Goal: Task Accomplishment & Management: Manage account settings

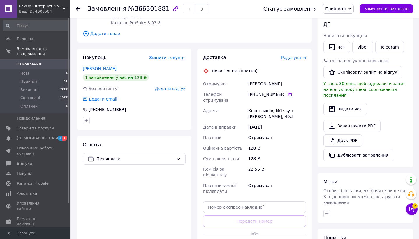
scroll to position [107, 0]
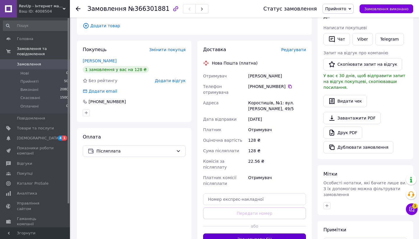
click at [253, 233] on button "Згенерувати ЕН" at bounding box center [254, 239] width 103 height 12
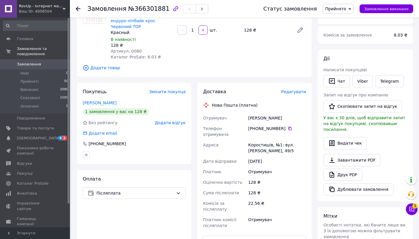
scroll to position [64, 0]
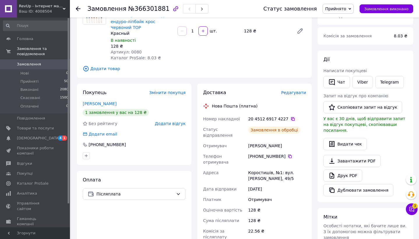
click at [291, 116] on icon at bounding box center [293, 118] width 5 height 5
click at [34, 47] on span "Замовлення та повідомлення" at bounding box center [43, 51] width 53 height 10
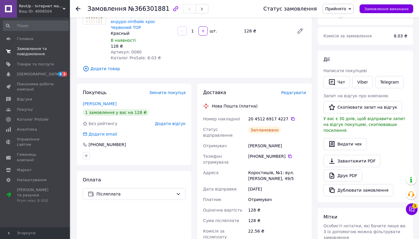
click at [39, 44] on link "Замовлення та повідомлення 0 0" at bounding box center [36, 51] width 72 height 15
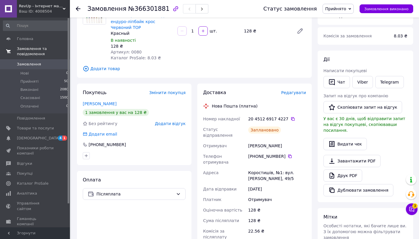
click at [39, 53] on span "Замовлення та повідомлення" at bounding box center [43, 51] width 53 height 10
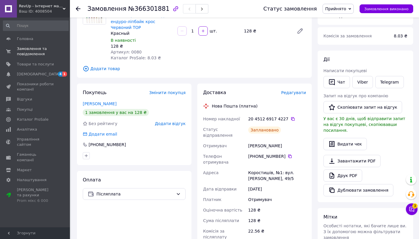
scroll to position [0, 0]
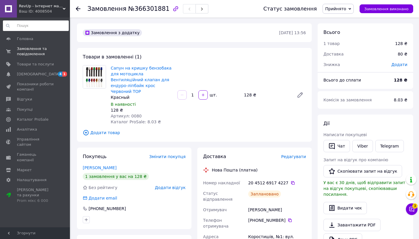
click at [39, 28] on input at bounding box center [36, 25] width 66 height 10
click at [39, 33] on div "Головна Замовлення та повідомлення 0 0 Товари та послуги Сповіщення 4 1 Показни…" at bounding box center [36, 122] width 72 height 211
click at [36, 40] on span "Головна" at bounding box center [35, 38] width 37 height 5
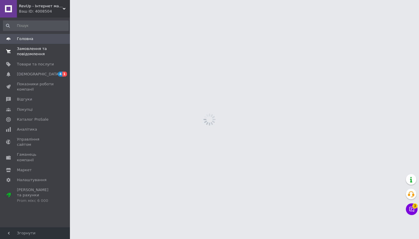
click at [36, 49] on span "Замовлення та повідомлення" at bounding box center [35, 51] width 37 height 10
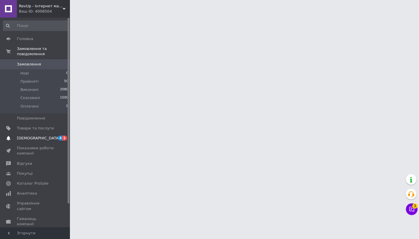
click at [51, 141] on link "Сповіщення 4 1" at bounding box center [36, 138] width 72 height 10
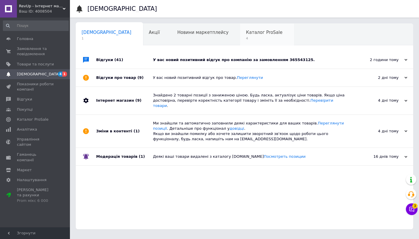
click at [246, 39] on span "4" at bounding box center [264, 38] width 36 height 4
click at [246, 31] on span "Каталог ProSale" at bounding box center [264, 32] width 36 height 5
click at [261, 47] on div "Сповіщення 1 Акції 0 Новини маркетплейсу 0 Каталог ProSale 4 Навчання та заходи…" at bounding box center [245, 126] width 338 height 206
click at [236, 47] on div "Сповіщення 1 Акції 0 Новини маркетплейсу 0 Каталог ProSale 4 Навчання та заходи…" at bounding box center [245, 126] width 338 height 206
click at [246, 39] on span "4" at bounding box center [264, 38] width 36 height 4
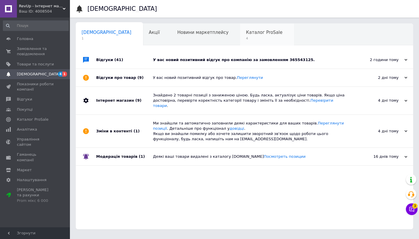
click at [246, 39] on span "4" at bounding box center [264, 38] width 36 height 4
click at [43, 38] on span "Головна" at bounding box center [35, 38] width 37 height 5
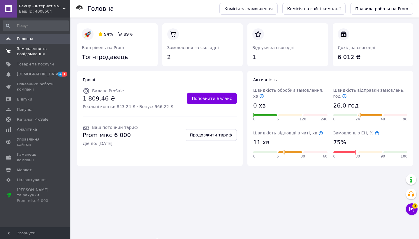
click at [43, 58] on link "Замовлення та повідомлення 0 0" at bounding box center [36, 51] width 72 height 15
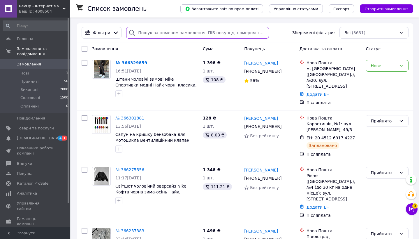
click at [183, 35] on input "search" at bounding box center [197, 33] width 143 height 12
paste input "366235099"
type input "366235099"
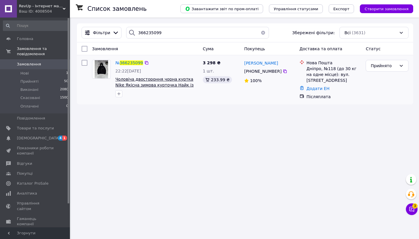
click at [148, 81] on span "Чоловіча двостороння чорна куртка Nike Якісна зимова курточка Найк із поліестер…" at bounding box center [154, 85] width 78 height 16
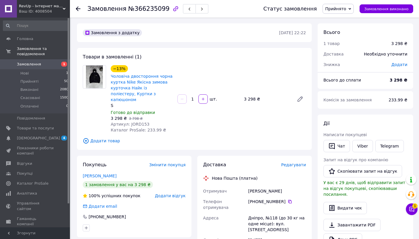
scroll to position [86, 0]
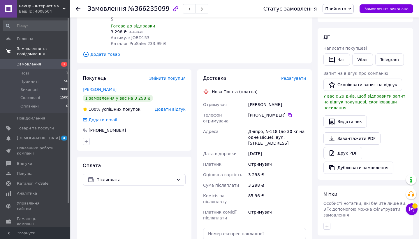
click at [40, 44] on link "Замовлення та повідомлення" at bounding box center [36, 51] width 72 height 15
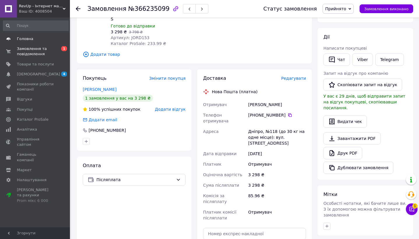
click at [40, 40] on span "Головна" at bounding box center [35, 38] width 37 height 5
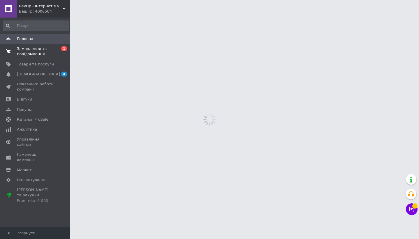
click at [40, 50] on span "Замовлення та повідомлення" at bounding box center [35, 51] width 37 height 10
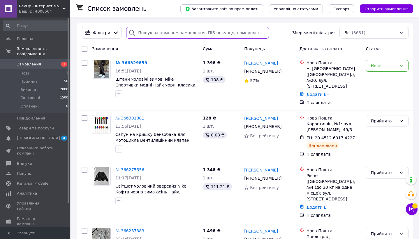
click at [142, 32] on input "search" at bounding box center [197, 33] width 143 height 12
paste input "366318740"
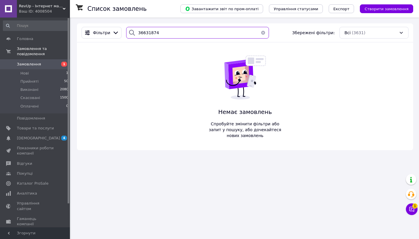
type input "36631874"
click at [44, 128] on span "Товари та послуги" at bounding box center [35, 127] width 37 height 5
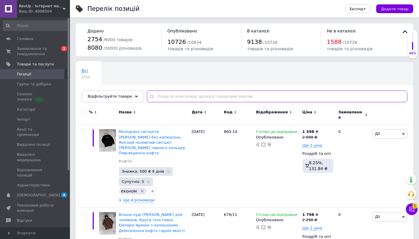
click at [197, 98] on input "text" at bounding box center [277, 96] width 261 height 12
paste input "48-43.7/488"
type input "48-43.7/488"
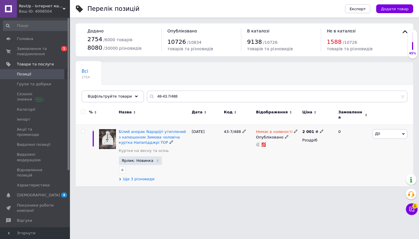
click at [143, 176] on span "Ще 3 різновиди" at bounding box center [138, 178] width 31 height 5
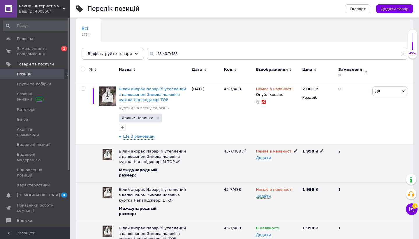
scroll to position [65, 0]
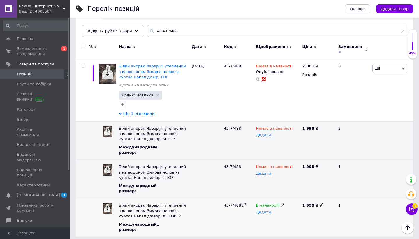
click at [281, 203] on icon at bounding box center [282, 204] width 3 height 3
click at [265, 215] on li "Немає в наявності" at bounding box center [276, 216] width 45 height 8
click at [182, 33] on input "48-43.7/488" at bounding box center [277, 31] width 261 height 12
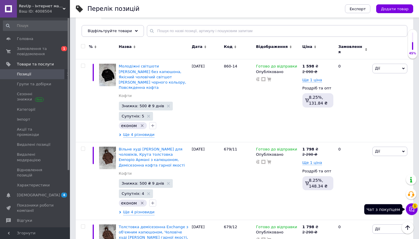
click at [408, 206] on button "Чат з покупцем 1" at bounding box center [412, 209] width 12 height 12
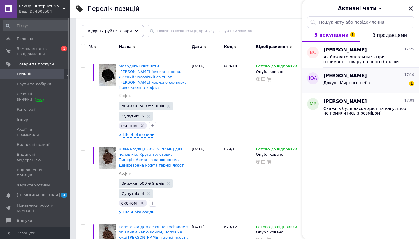
drag, startPoint x: 366, startPoint y: 60, endPoint x: 358, endPoint y: 73, distance: 14.5
click at [358, 73] on ul "ВС [PERSON_NAME] 17:25 Як бажаєте оплатити? - При отриманні товару на пошті (ал…" at bounding box center [361, 80] width 117 height 77
click at [346, 106] on span "Скажіть будь ласка зріст та вагу, щоб не помилитись з розміром)" at bounding box center [365, 110] width 83 height 9
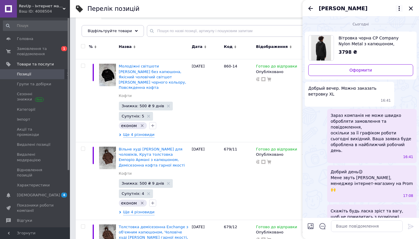
click at [398, 10] on icon at bounding box center [399, 8] width 7 height 7
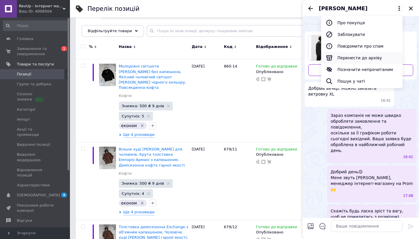
click at [353, 54] on button "Перенести до архіву" at bounding box center [362, 58] width 82 height 12
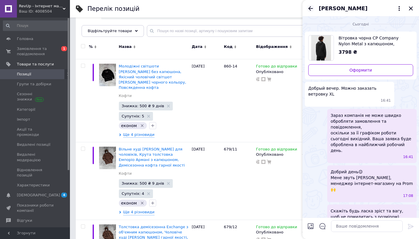
click at [309, 6] on icon "Назад" at bounding box center [310, 8] width 7 height 7
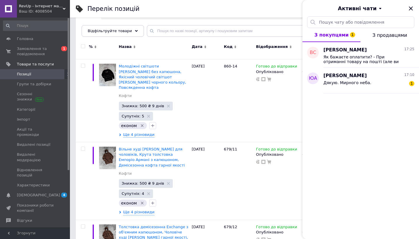
click at [346, 101] on div "ВС [PERSON_NAME] 17:25 Як бажаєте оплатити? - При отриманні товару на пошті (ал…" at bounding box center [361, 146] width 117 height 208
click at [362, 80] on div "Дякую. Мирного неба. 1" at bounding box center [369, 83] width 91 height 9
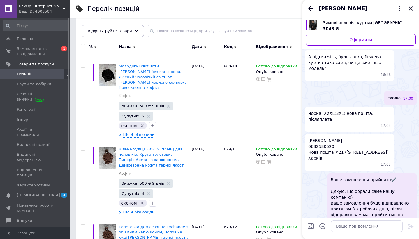
scroll to position [455, 0]
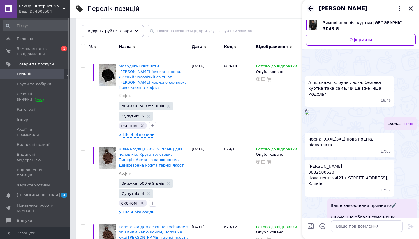
click at [311, 10] on icon "Назад" at bounding box center [310, 8] width 7 height 7
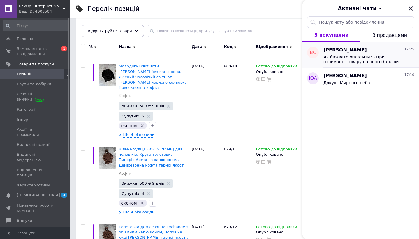
click at [355, 60] on span "Як бажаєте оплатити? - При отриманні товару на пошті (але ви переплачуєте за до…" at bounding box center [365, 59] width 83 height 9
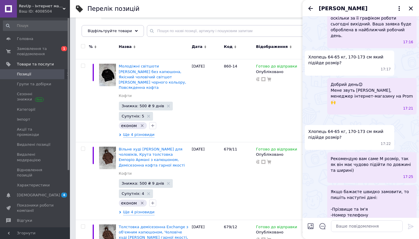
scroll to position [32, 0]
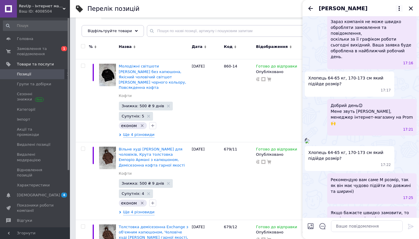
click at [400, 8] on icon at bounding box center [399, 8] width 1 height 5
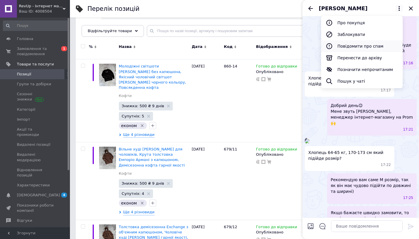
click at [358, 52] on button "Повідомити про спам" at bounding box center [362, 46] width 82 height 12
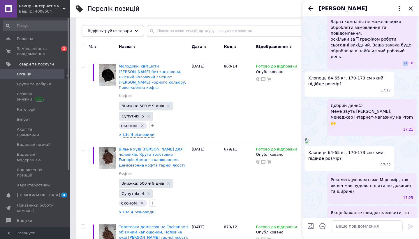
click at [358, 61] on div "17:16" at bounding box center [373, 63] width 80 height 5
click at [360, 138] on div "17:22" at bounding box center [361, 141] width 112 height 6
click at [400, 9] on icon at bounding box center [399, 8] width 7 height 7
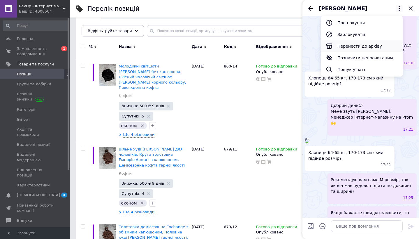
click at [359, 47] on button "Перенести до архіву" at bounding box center [362, 46] width 82 height 12
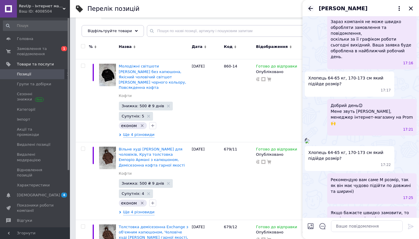
click at [312, 10] on icon "Назад" at bounding box center [310, 8] width 7 height 7
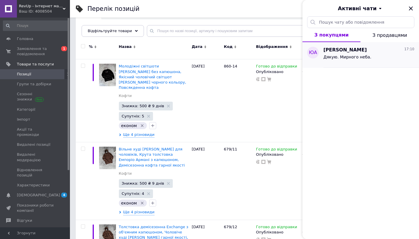
click at [357, 60] on div "Дякую. Мирного неба." at bounding box center [348, 59] width 48 height 8
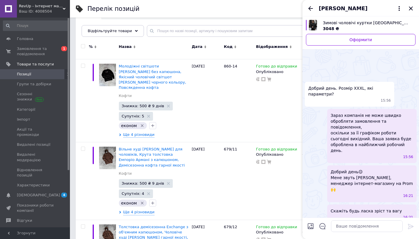
scroll to position [596, 0]
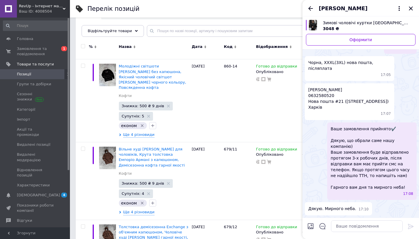
drag, startPoint x: 310, startPoint y: 95, endPoint x: 335, endPoint y: 95, distance: 25.1
click at [335, 95] on span "[PERSON_NAME] 0632580520 Нова пошта #21 ([STREET_ADDRESS]) [GEOGRAPHIC_DATA]" at bounding box center [348, 98] width 80 height 23
drag, startPoint x: 335, startPoint y: 95, endPoint x: 310, endPoint y: 95, distance: 24.8
click at [310, 95] on span "[PERSON_NAME] 0632580520 Нова пошта #21 ([STREET_ADDRESS]) [GEOGRAPHIC_DATA]" at bounding box center [348, 98] width 80 height 23
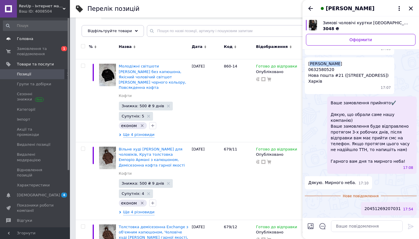
click at [43, 38] on span "Головна" at bounding box center [35, 38] width 37 height 5
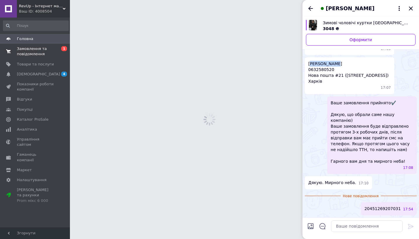
click at [43, 49] on span "Замовлення та повідомлення" at bounding box center [35, 51] width 37 height 10
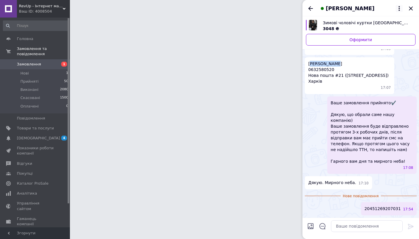
click at [399, 5] on icon at bounding box center [399, 8] width 7 height 7
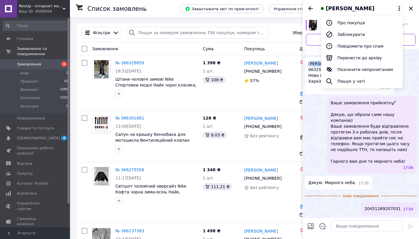
scroll to position [592, 0]
click at [370, 58] on button "Перенести до архіву" at bounding box center [362, 58] width 82 height 12
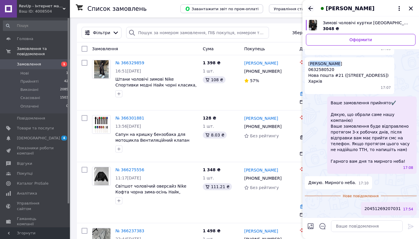
click at [314, 8] on icon "Назад" at bounding box center [310, 8] width 7 height 7
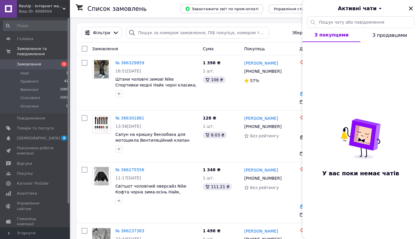
click at [309, 8] on div "Активні чати" at bounding box center [361, 8] width 117 height 16
click at [411, 6] on icon "Закрити" at bounding box center [411, 8] width 7 height 7
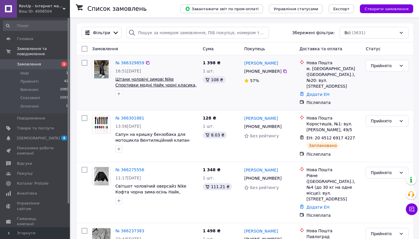
click at [173, 80] on span "Штани чоловічі зимові Nike Спортивки модні Найк чорні класика, Якісні штани для…" at bounding box center [155, 88] width 81 height 22
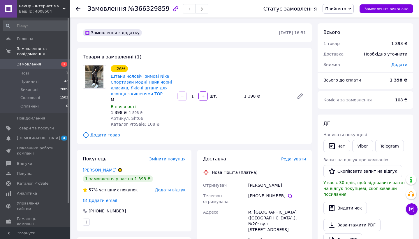
click at [24, 30] on input at bounding box center [36, 25] width 66 height 10
click at [27, 38] on span "Головна" at bounding box center [25, 38] width 16 height 5
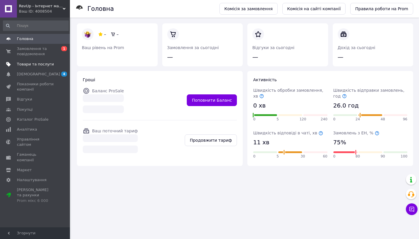
click at [38, 63] on span "Товари та послуги" at bounding box center [35, 64] width 37 height 5
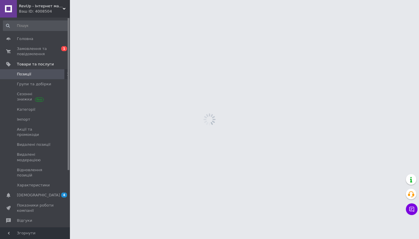
click at [38, 71] on span "Позиції" at bounding box center [35, 73] width 37 height 5
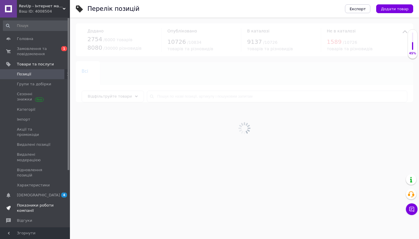
click at [41, 202] on span "Показники роботи компанії" at bounding box center [35, 207] width 37 height 10
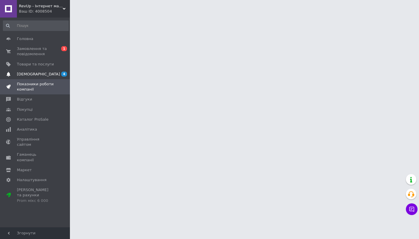
click at [47, 73] on span "[DEMOGRAPHIC_DATA]" at bounding box center [35, 73] width 37 height 5
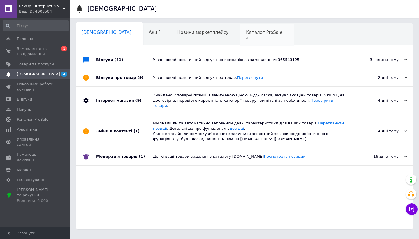
click at [246, 39] on span "4" at bounding box center [264, 38] width 36 height 4
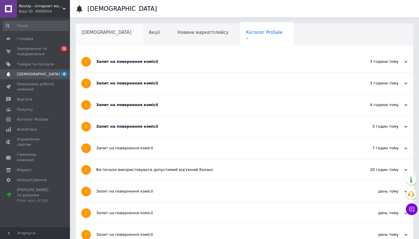
click at [101, 41] on div "[DEMOGRAPHIC_DATA]" at bounding box center [109, 35] width 67 height 22
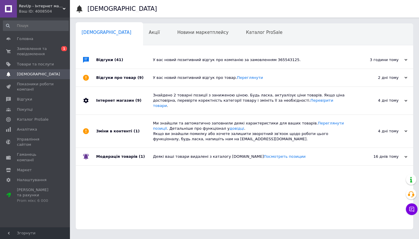
click at [95, 34] on span "[DEMOGRAPHIC_DATA]" at bounding box center [107, 32] width 50 height 5
click at [143, 29] on div "Акції" at bounding box center [157, 35] width 29 height 22
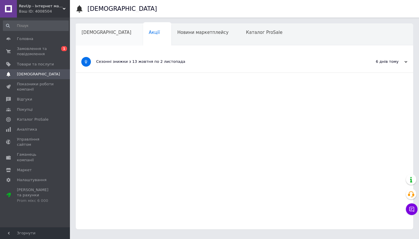
click at [96, 33] on span "[DEMOGRAPHIC_DATA]" at bounding box center [107, 32] width 50 height 5
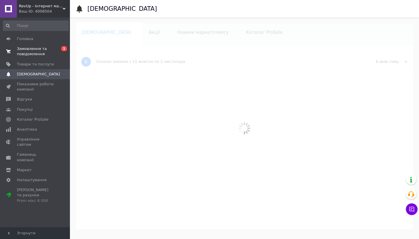
click at [36, 56] on span "Замовлення та повідомлення" at bounding box center [35, 51] width 37 height 10
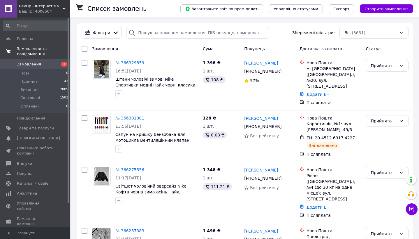
click at [44, 44] on link "Замовлення та повідомлення" at bounding box center [36, 51] width 72 height 15
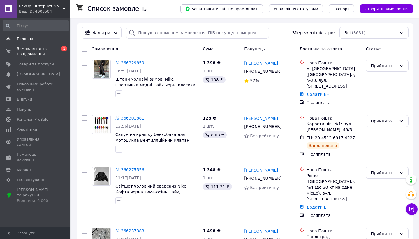
click at [36, 43] on link "Головна" at bounding box center [36, 39] width 72 height 10
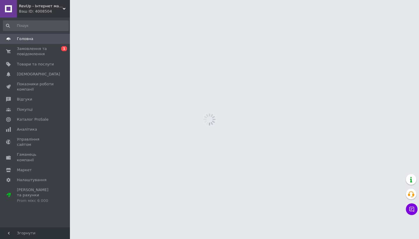
drag, startPoint x: 46, startPoint y: 47, endPoint x: 77, endPoint y: 47, distance: 31.2
click at [46, 47] on span "Замовлення та повідомлення" at bounding box center [35, 51] width 37 height 10
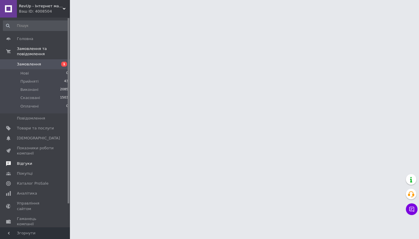
click at [48, 165] on span "Відгуки" at bounding box center [35, 163] width 37 height 5
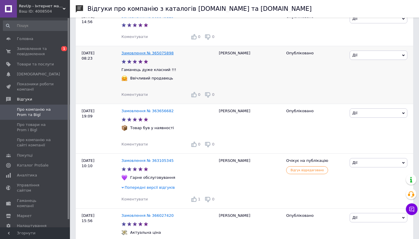
scroll to position [133, 0]
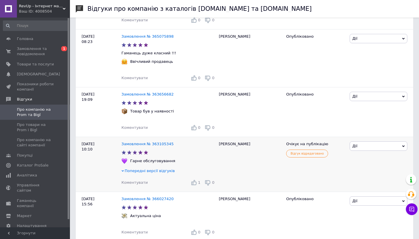
click at [150, 171] on span "Попередні версії відгуків" at bounding box center [150, 170] width 50 height 4
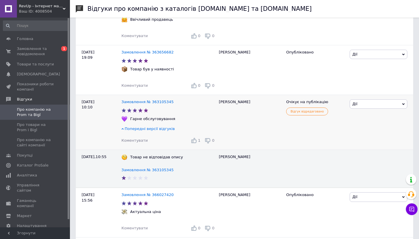
scroll to position [175, 0]
click at [152, 129] on span "Попередні версії відгуків" at bounding box center [150, 128] width 50 height 4
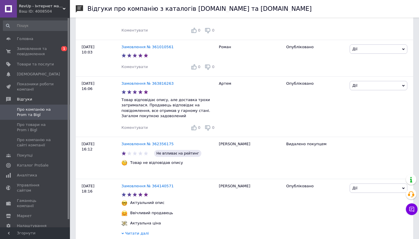
scroll to position [637, 0]
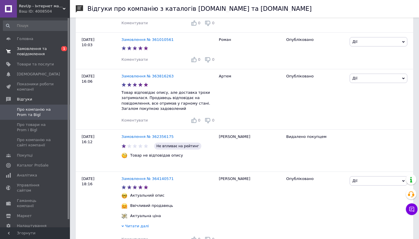
click at [50, 45] on link "Замовлення та повідомлення 0 1" at bounding box center [36, 51] width 72 height 15
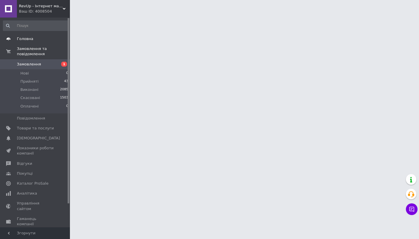
click at [34, 40] on span "Головна" at bounding box center [35, 38] width 37 height 5
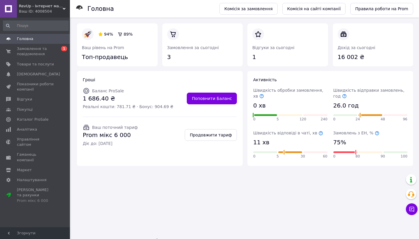
click at [416, 209] on button "Чат з покупцем" at bounding box center [412, 209] width 12 height 12
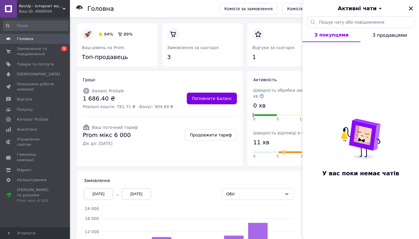
click at [409, 8] on icon "Закрити" at bounding box center [411, 8] width 7 height 7
